Goal: Task Accomplishment & Management: Manage account settings

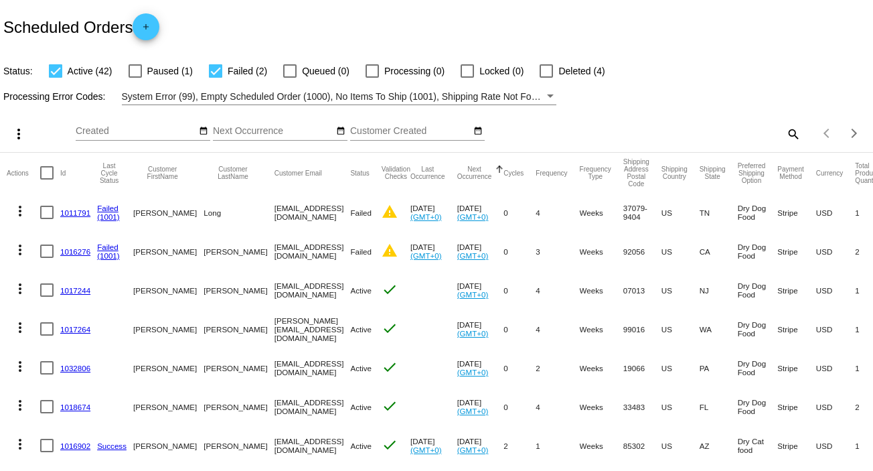
click at [784, 133] on mat-icon "search" at bounding box center [792, 133] width 16 height 21
click at [589, 135] on input "Search" at bounding box center [692, 131] width 218 height 11
paste input "[EMAIL_ADDRESS][DOMAIN_NAME]"
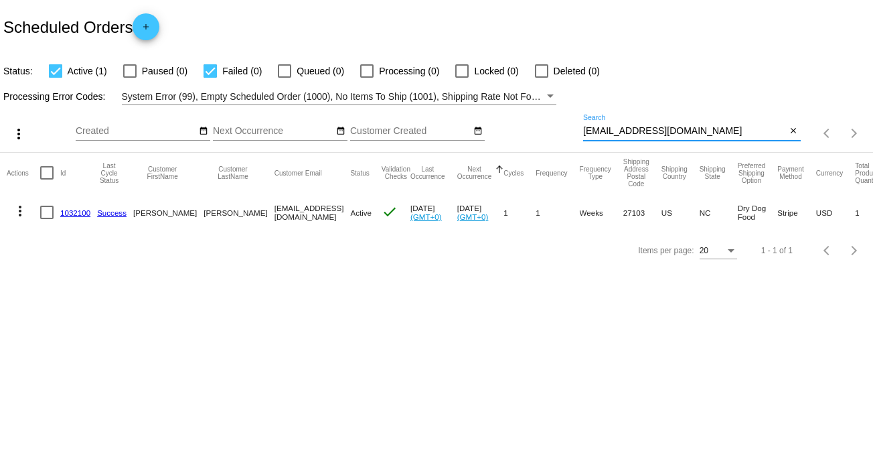
type input "[EMAIL_ADDRESS][DOMAIN_NAME]"
click at [76, 209] on link "1032100" at bounding box center [75, 212] width 30 height 9
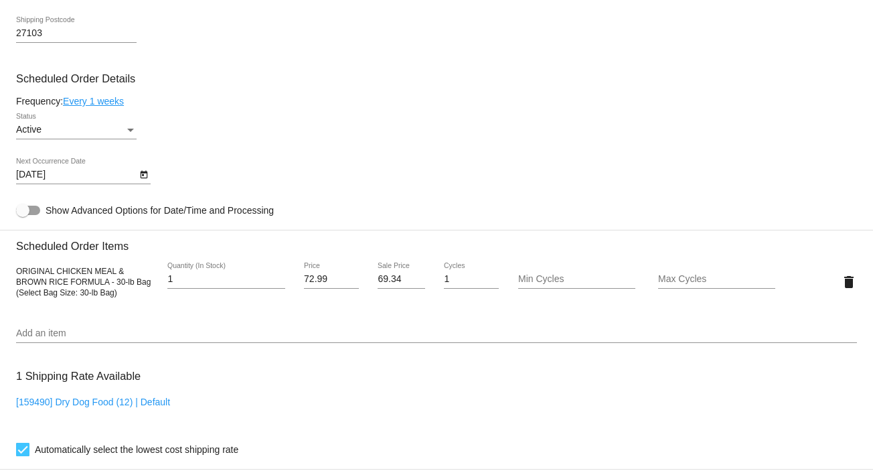
scroll to position [714, 0]
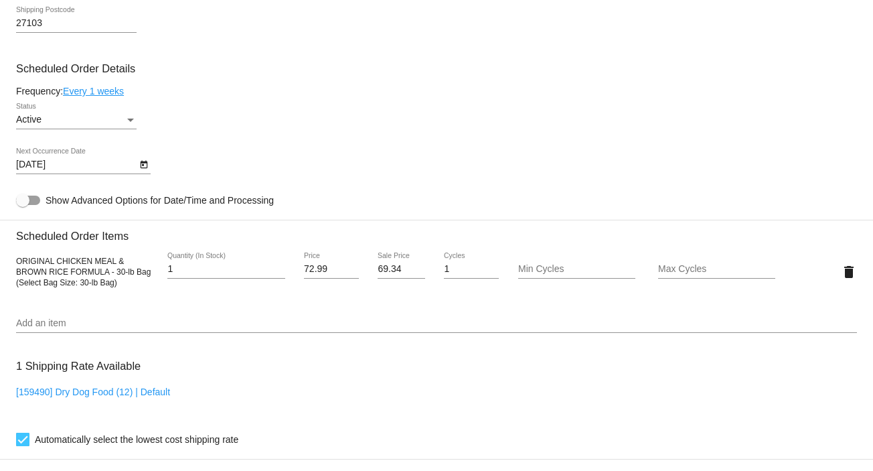
click at [98, 90] on link "Every 1 weeks" at bounding box center [93, 91] width 61 height 11
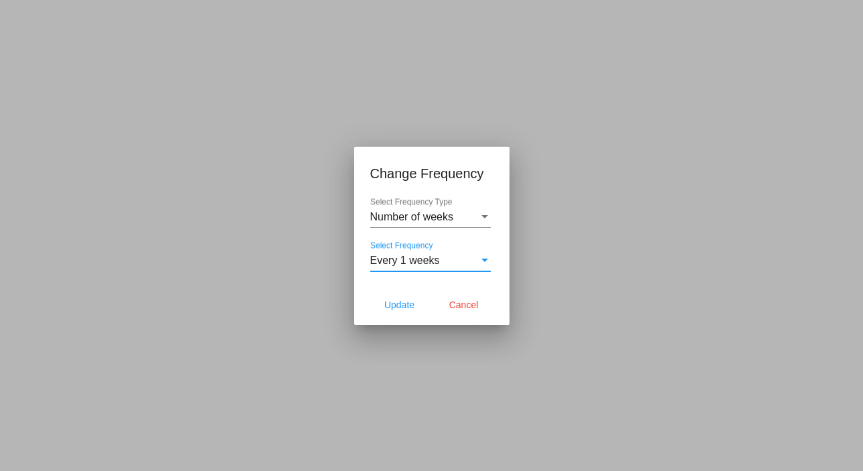
click at [413, 256] on span "Every 1 weeks" at bounding box center [405, 259] width 70 height 11
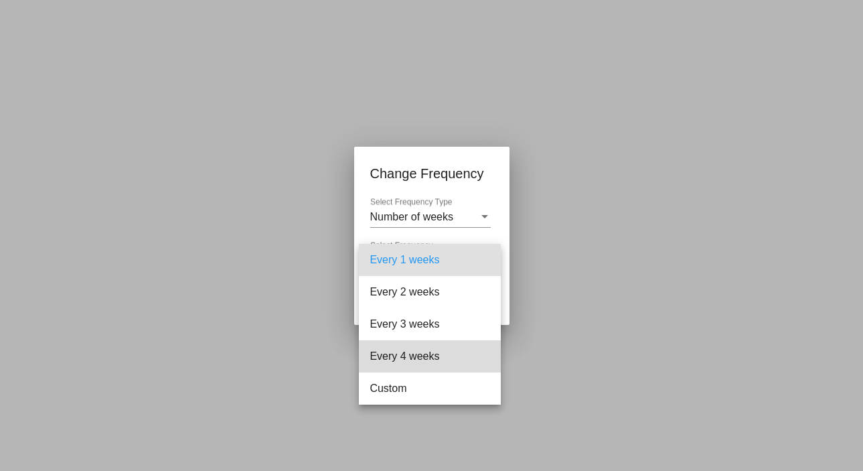
click at [410, 350] on span "Every 4 weeks" at bounding box center [429, 356] width 120 height 32
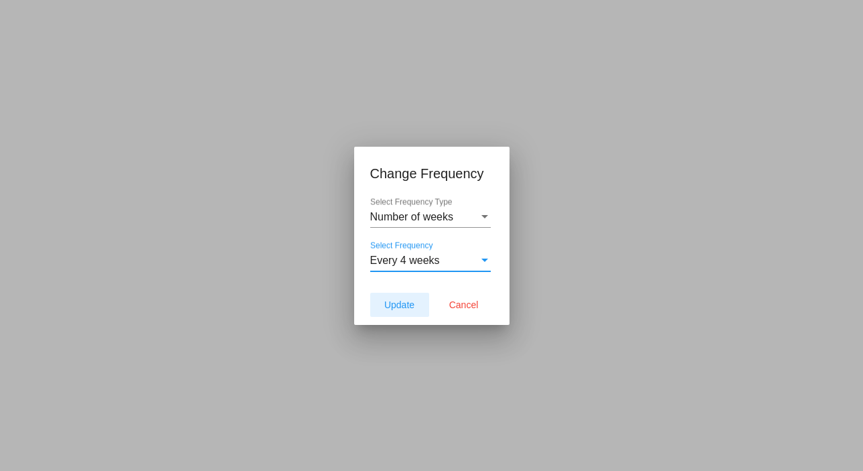
click at [395, 308] on span "Update" at bounding box center [399, 304] width 30 height 11
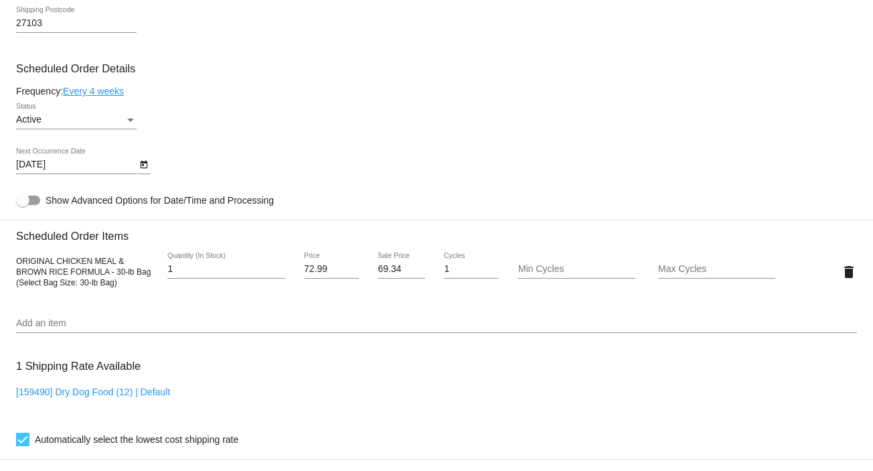
type input "[DATE]"
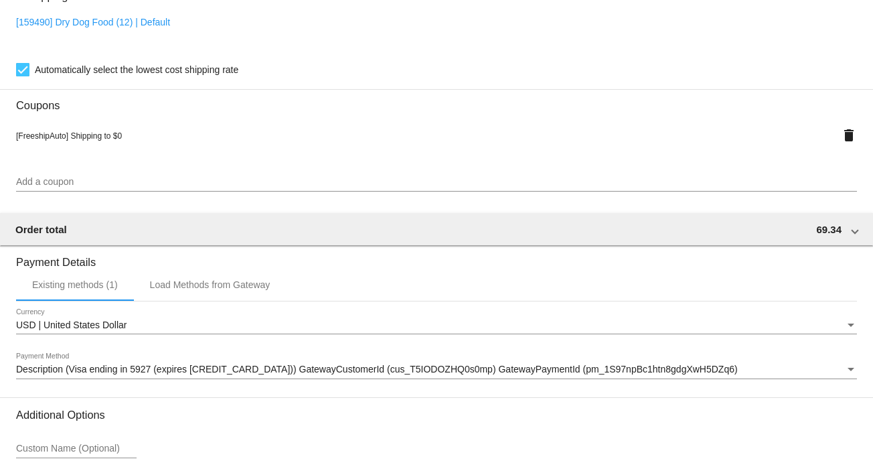
scroll to position [1202, 0]
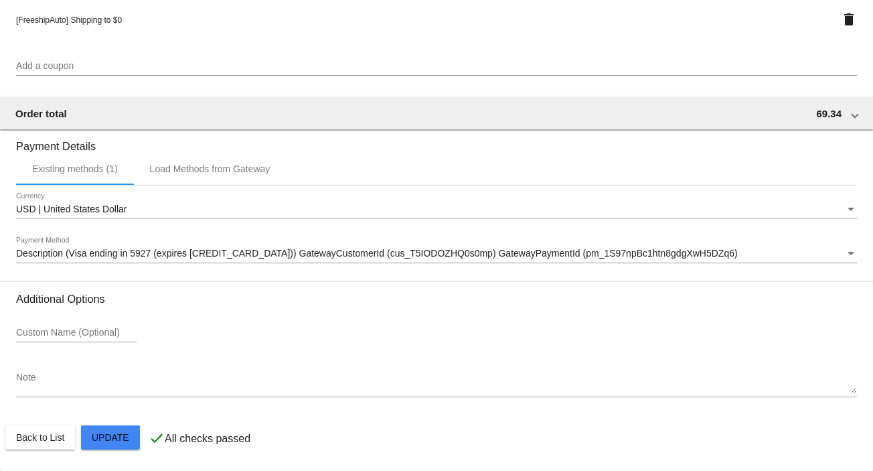
drag, startPoint x: 102, startPoint y: 440, endPoint x: 100, endPoint y: 429, distance: 10.9
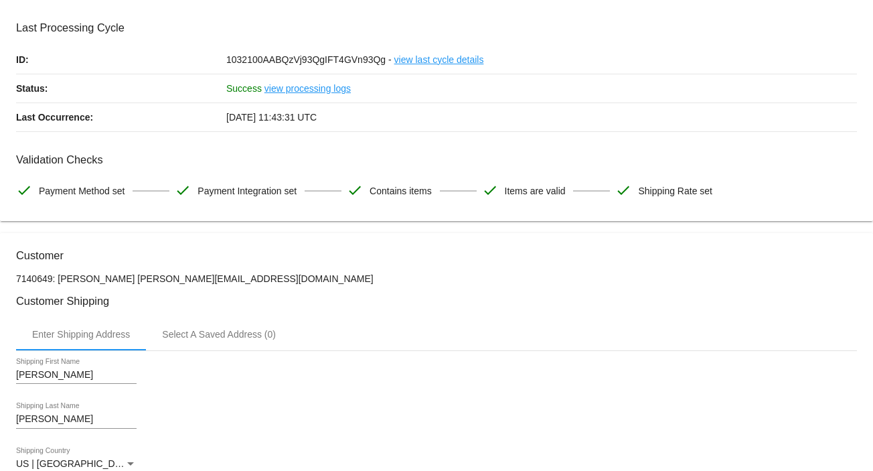
scroll to position [0, 0]
